Goal: Task Accomplishment & Management: Use online tool/utility

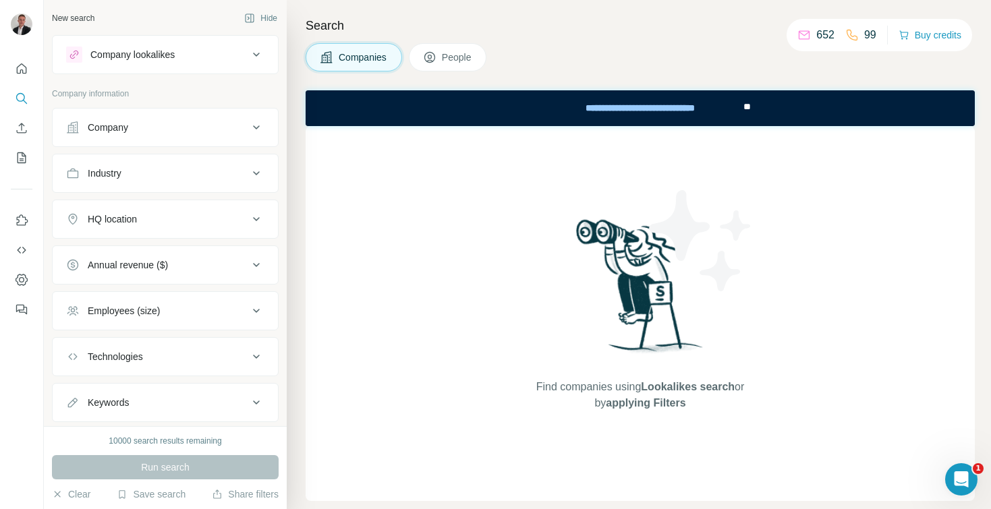
click at [222, 120] on button "Company" at bounding box center [165, 127] width 225 height 32
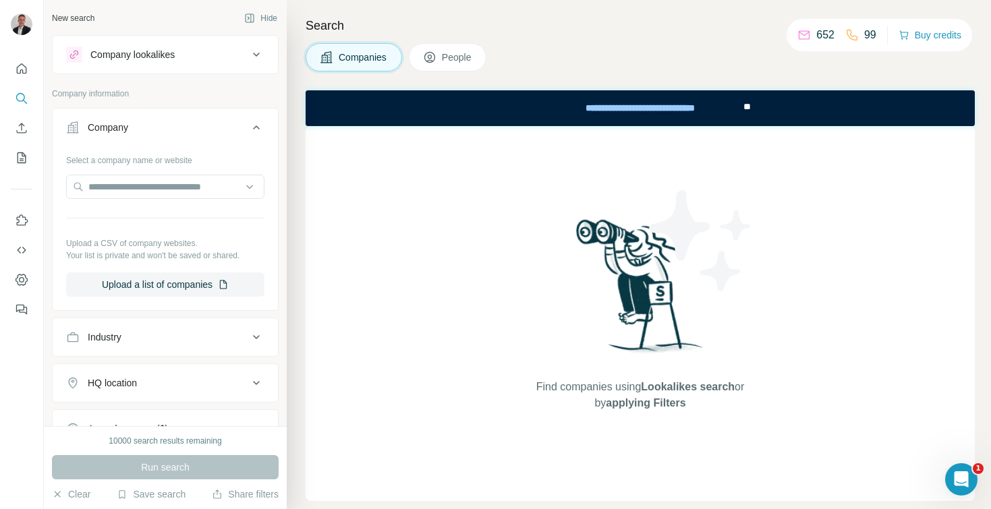
click at [222, 120] on button "Company" at bounding box center [165, 130] width 225 height 38
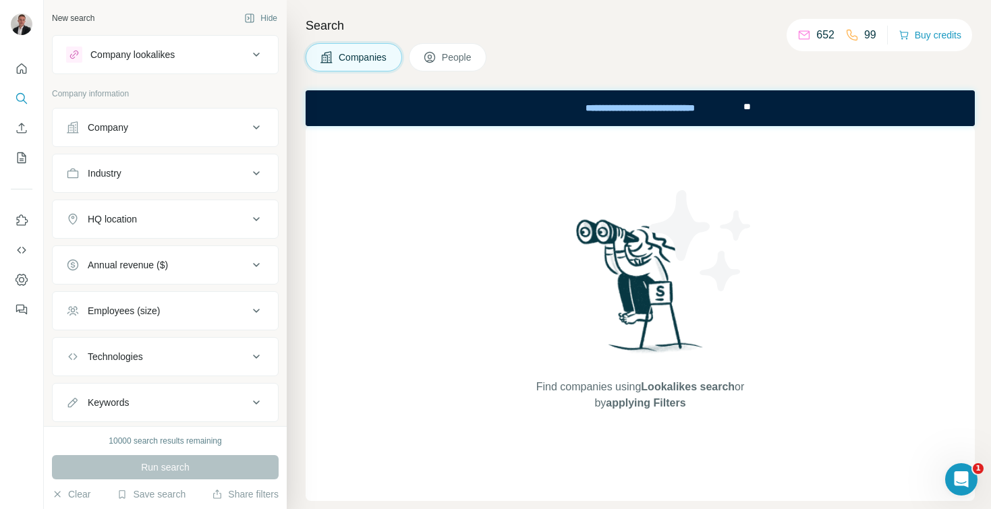
click at [161, 196] on ul "Company Industry HQ location Annual revenue ($) Employees (size) Technologies K…" at bounding box center [165, 265] width 227 height 314
click at [161, 185] on button "Industry" at bounding box center [165, 173] width 225 height 32
click at [173, 206] on input at bounding box center [158, 207] width 167 height 15
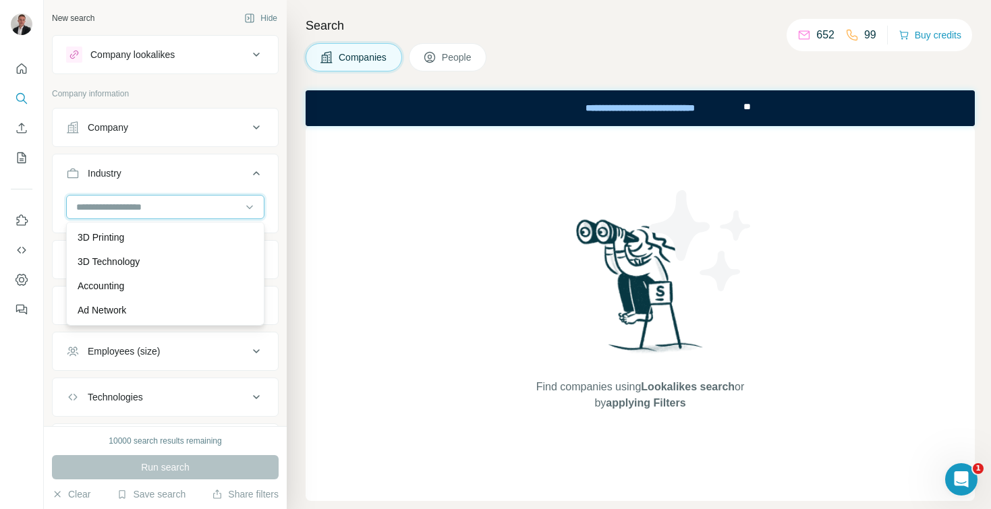
click at [173, 206] on input at bounding box center [158, 207] width 167 height 15
click at [117, 208] on input at bounding box center [158, 207] width 167 height 15
click at [117, 207] on input at bounding box center [158, 207] width 167 height 15
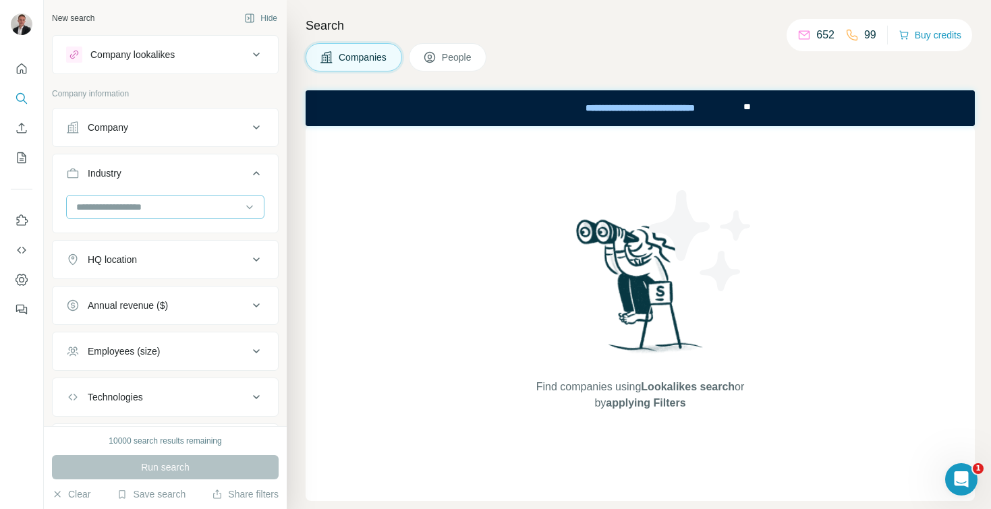
click at [154, 208] on input at bounding box center [158, 207] width 167 height 15
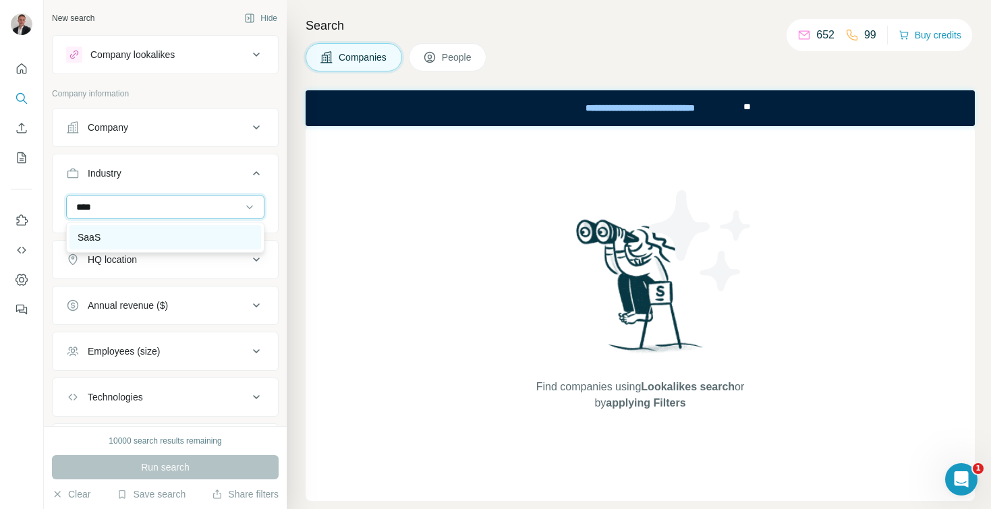
type input "****"
click at [146, 241] on div "SaaS" at bounding box center [165, 237] width 175 height 13
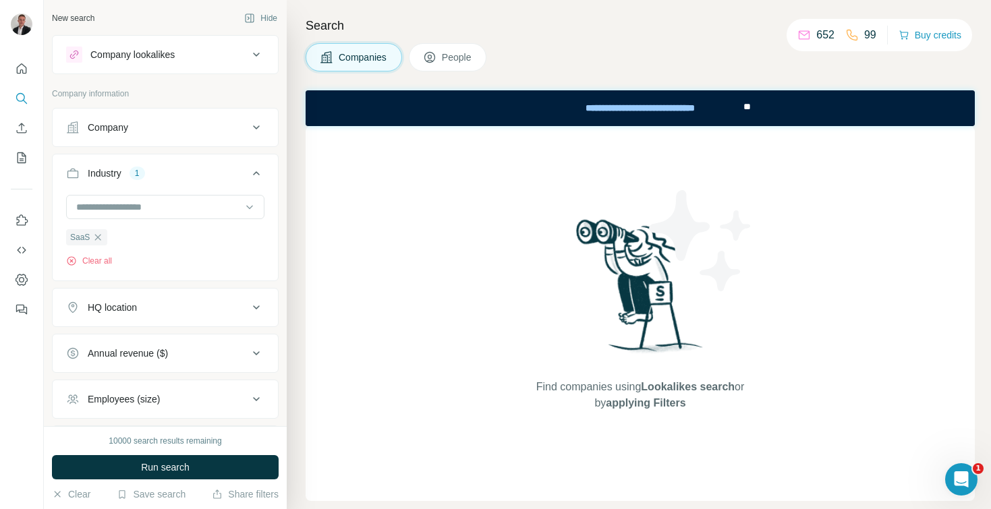
click at [183, 314] on div "HQ location" at bounding box center [157, 307] width 182 height 13
click at [112, 343] on input "text" at bounding box center [165, 341] width 198 height 24
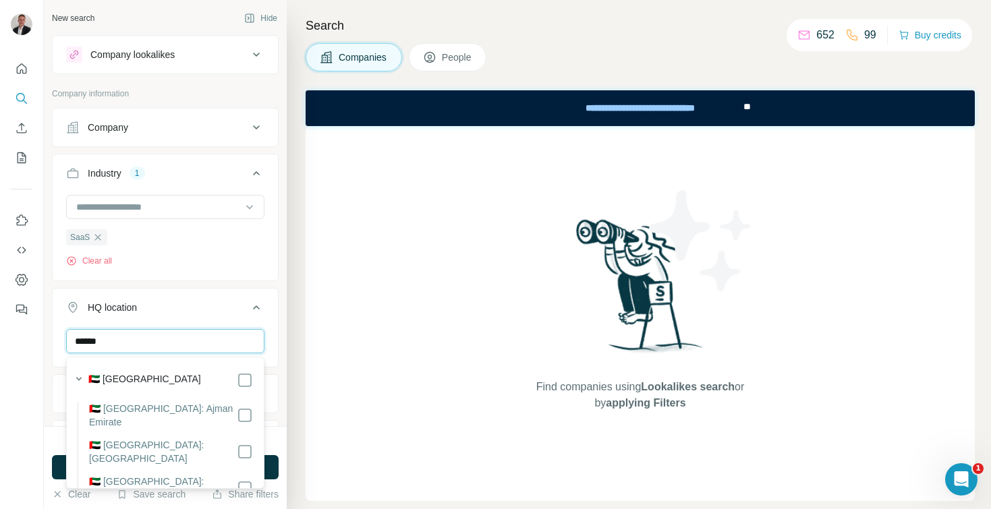
type input "******"
click at [275, 333] on div "[GEOGRAPHIC_DATA] Clear all" at bounding box center [165, 370] width 225 height 83
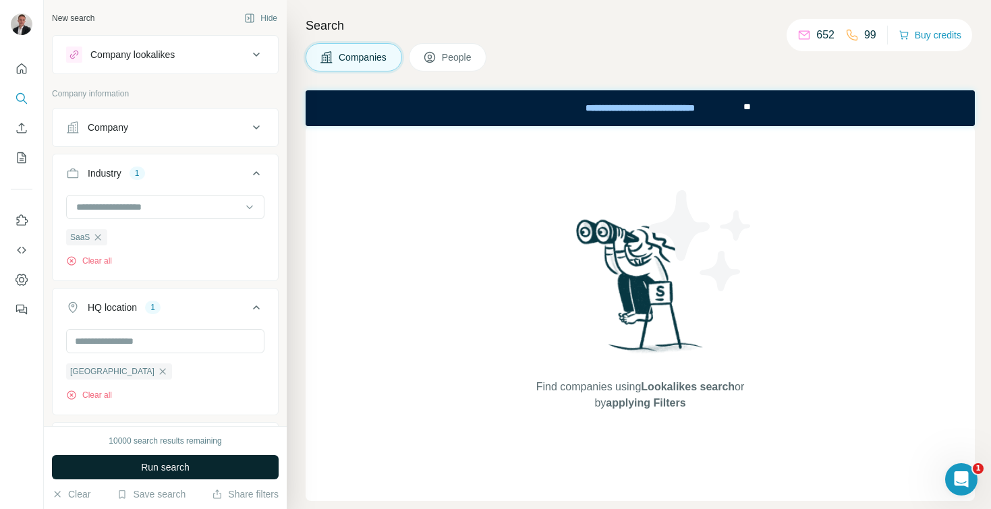
click at [165, 463] on span "Run search" at bounding box center [165, 467] width 49 height 13
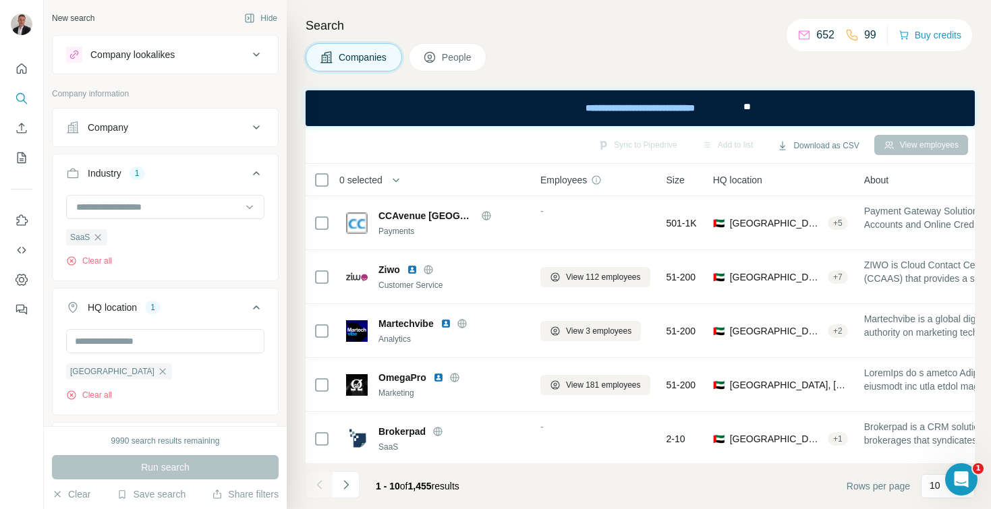
click at [441, 51] on button "People" at bounding box center [448, 57] width 78 height 28
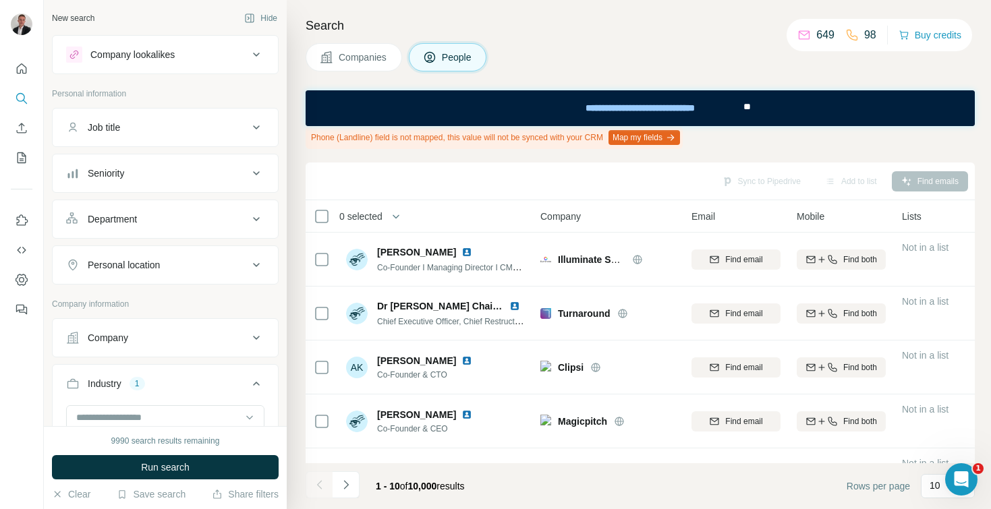
click at [152, 128] on div "Job title" at bounding box center [157, 127] width 182 height 13
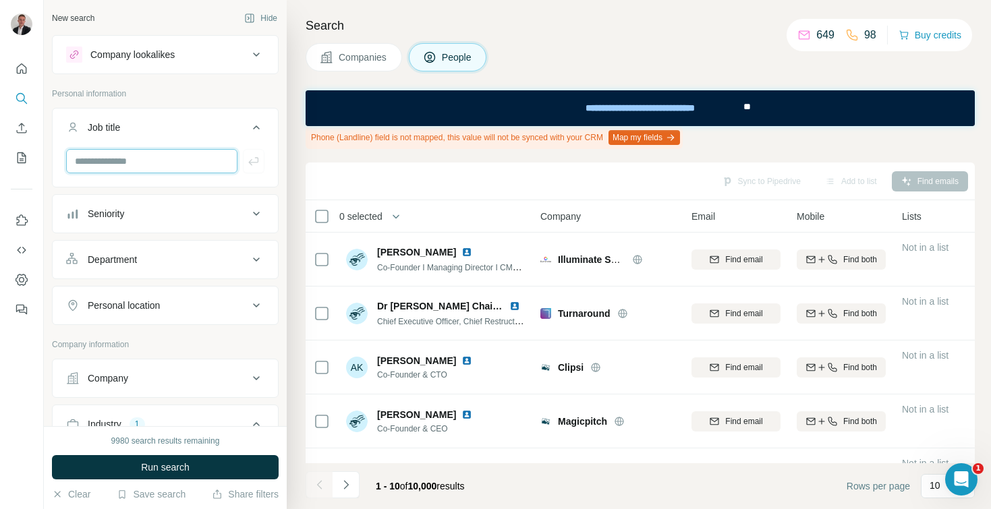
click at [136, 161] on input "text" at bounding box center [151, 161] width 171 height 24
type input "***"
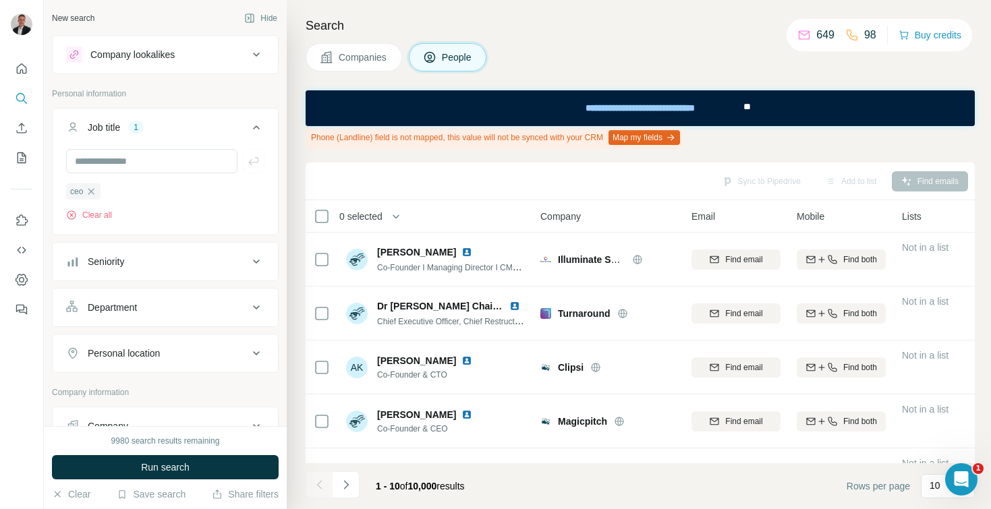
click at [150, 462] on span "Run search" at bounding box center [165, 467] width 49 height 13
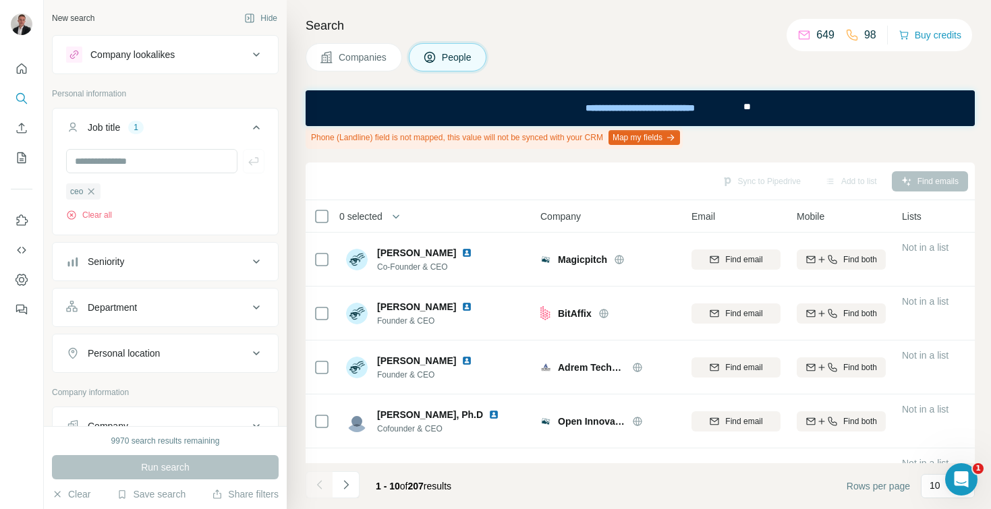
click at [415, 215] on div "0 selected" at bounding box center [414, 216] width 200 height 16
click at [403, 216] on icon "button" at bounding box center [395, 216] width 13 height 13
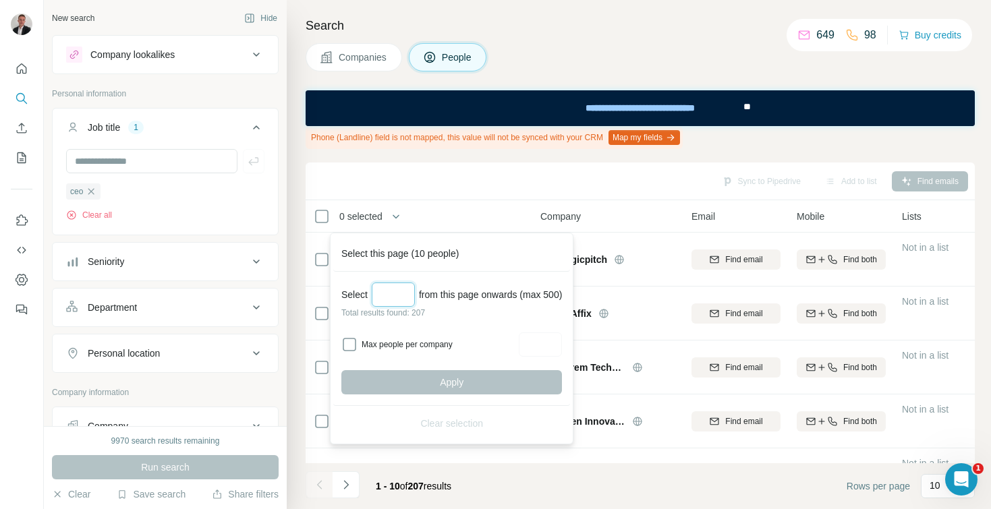
click at [384, 285] on input "Select a number (up to 500)" at bounding box center [393, 295] width 43 height 24
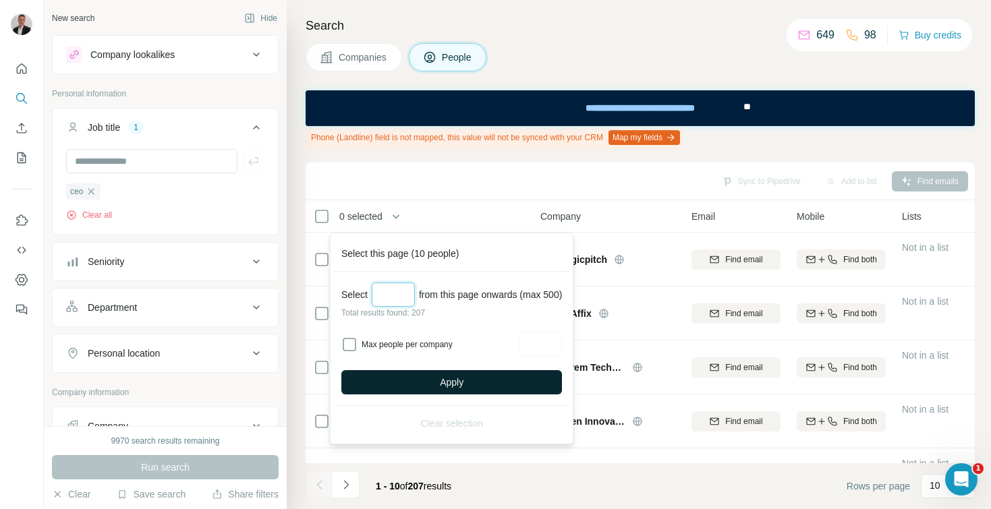
type input "***"
click at [453, 381] on span "Apply" at bounding box center [452, 382] width 24 height 13
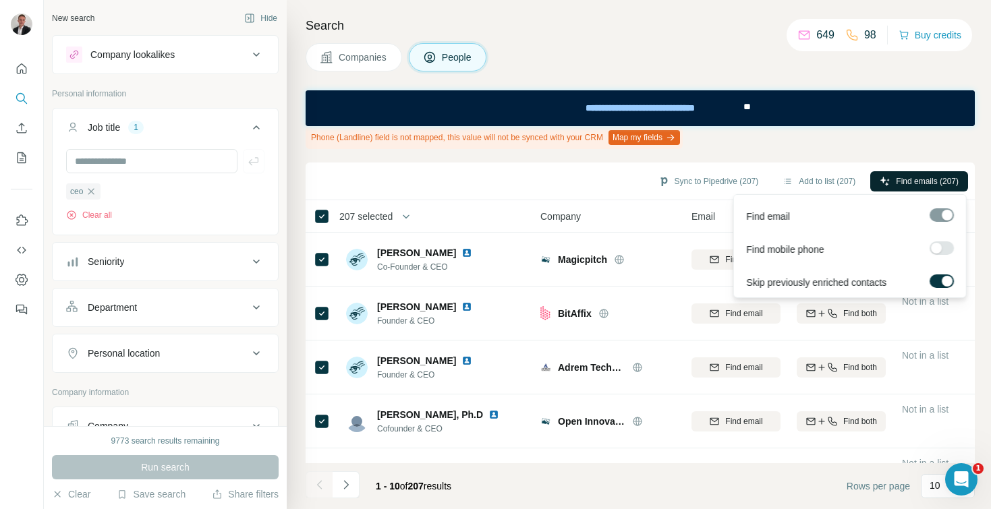
click at [896, 182] on span "Find emails (207)" at bounding box center [927, 181] width 63 height 12
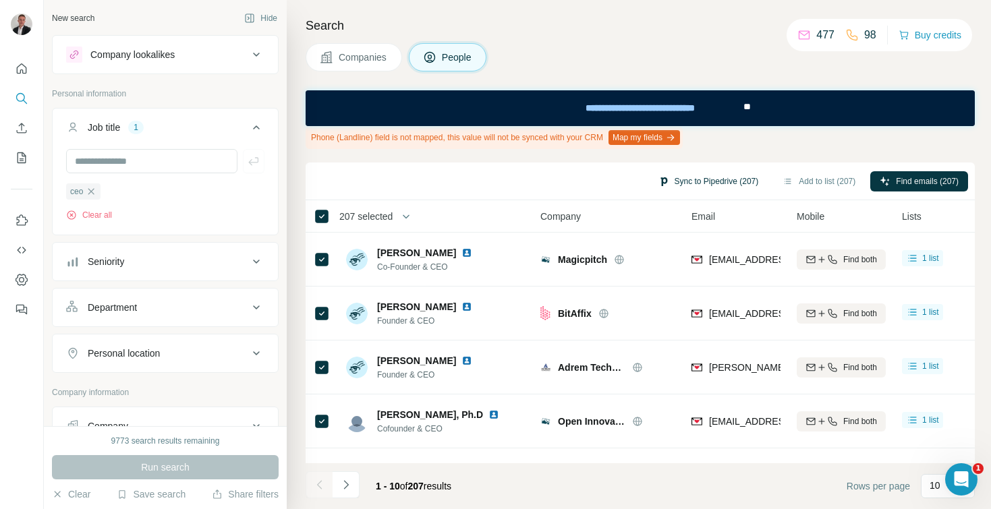
click at [730, 176] on button "Sync to Pipedrive (207)" at bounding box center [708, 181] width 119 height 20
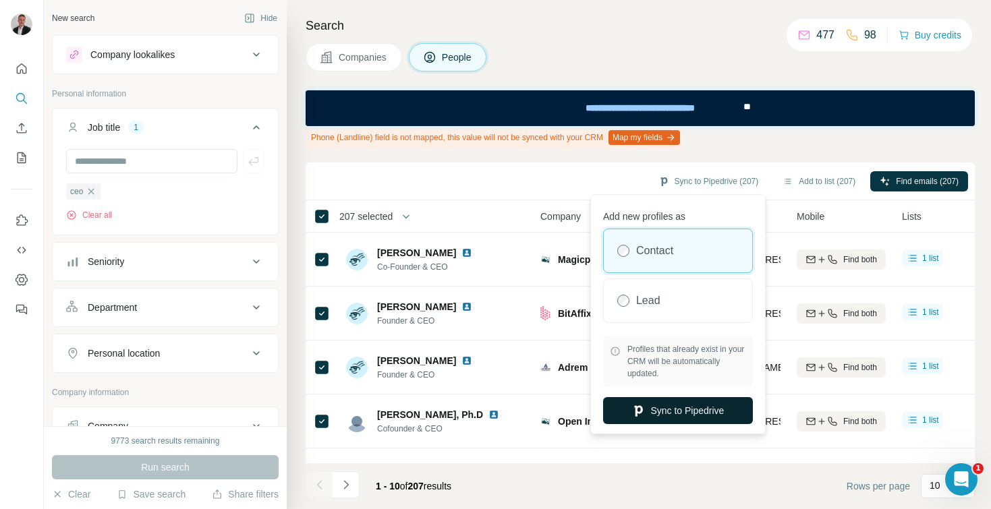
click at [688, 401] on button "Sync to Pipedrive" at bounding box center [678, 410] width 150 height 27
